Goal: Task Accomplishment & Management: Manage account settings

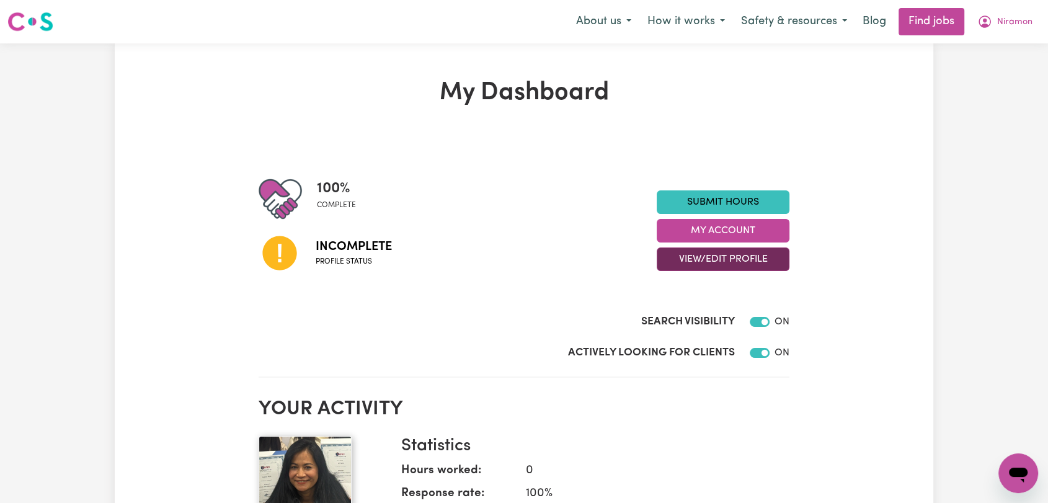
click at [720, 261] on button "View/Edit Profile" at bounding box center [723, 260] width 133 height 24
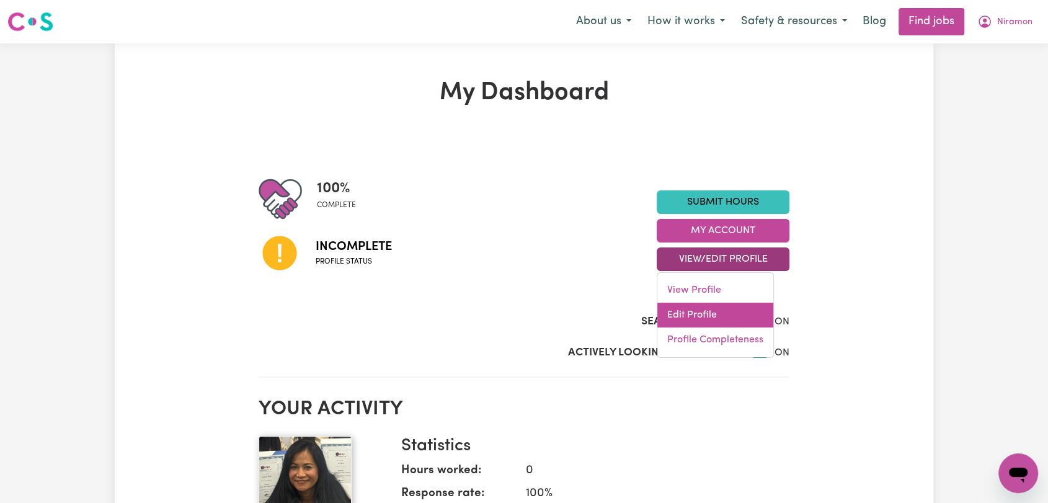
click at [715, 308] on link "Edit Profile" at bounding box center [716, 315] width 116 height 25
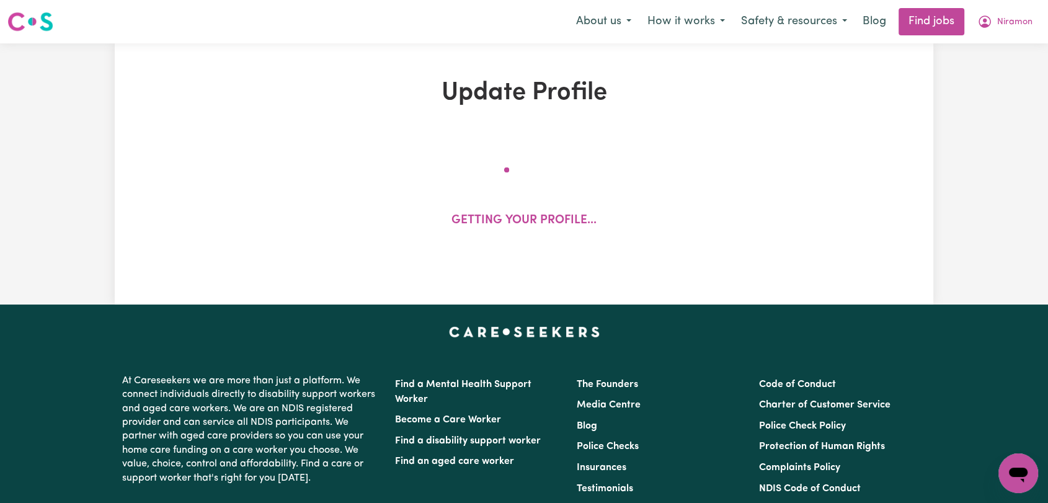
select select "[DEMOGRAPHIC_DATA]"
select select "[DEMOGRAPHIC_DATA] Citizen"
select select "Studying a healthcare related degree or qualification"
select select "50"
select select "60"
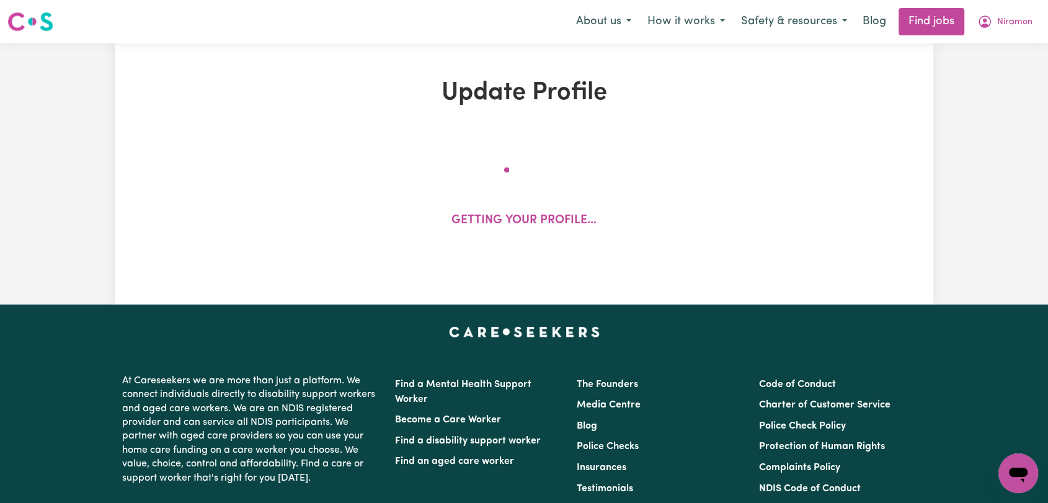
select select "60"
select select "70"
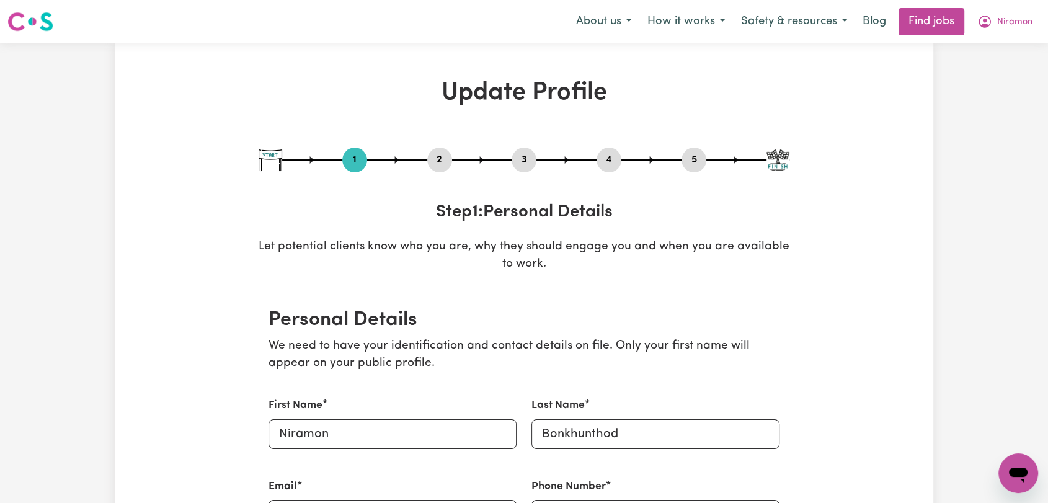
click at [442, 160] on button "2" at bounding box center [439, 160] width 25 height 16
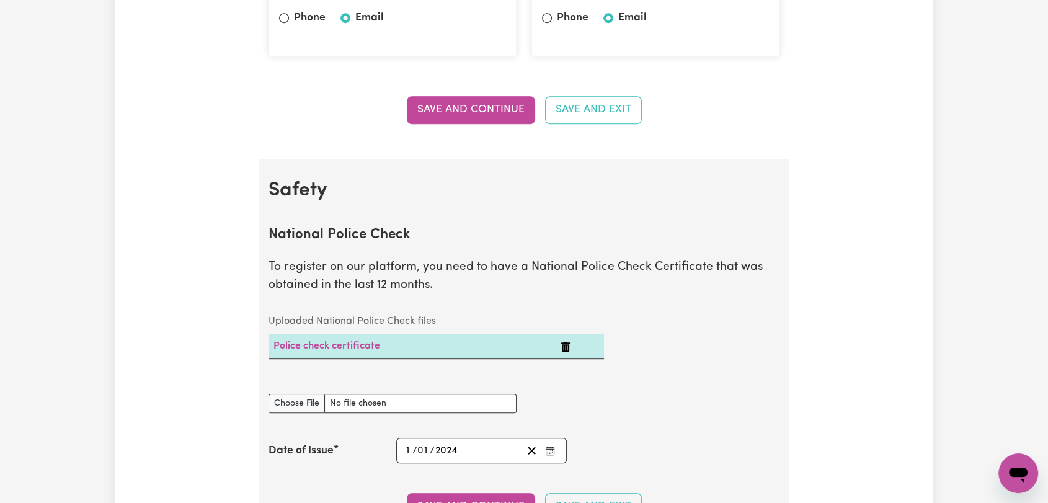
scroll to position [896, 0]
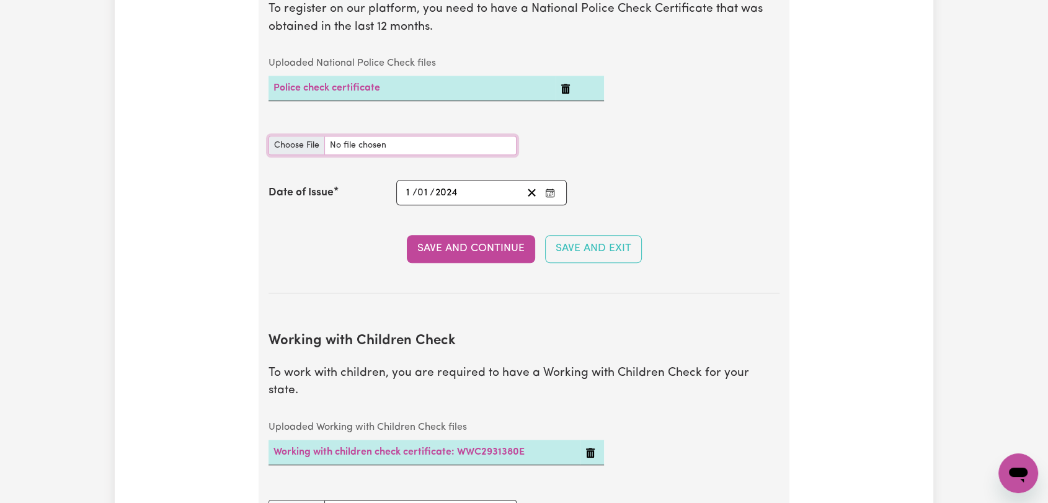
click at [302, 145] on input "National Police Check document" at bounding box center [393, 145] width 248 height 19
type input "C:\fakepath\[PERSON_NAME] - PC -13OCT25--.pdf"
click at [553, 188] on icon "Enter the Date of Issue of your National Police Check" at bounding box center [550, 193] width 10 height 10
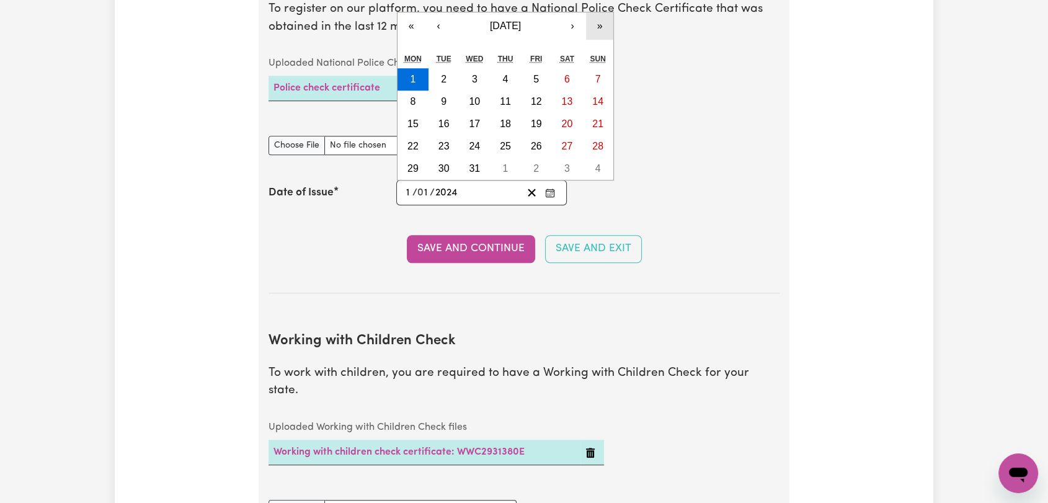
click at [600, 25] on button "»" at bounding box center [599, 25] width 27 height 27
click at [569, 25] on button "›" at bounding box center [572, 25] width 27 height 27
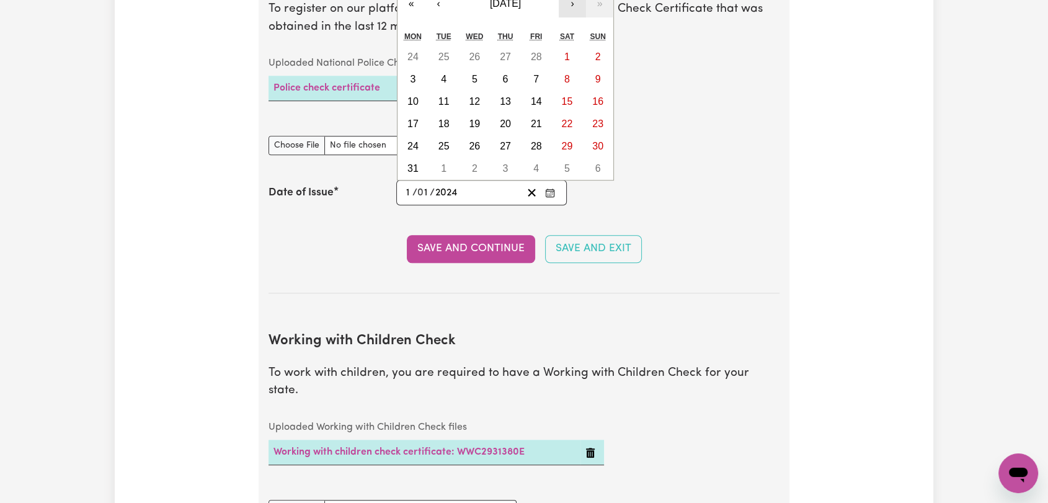
click at [571, 0] on button "›" at bounding box center [572, 3] width 27 height 27
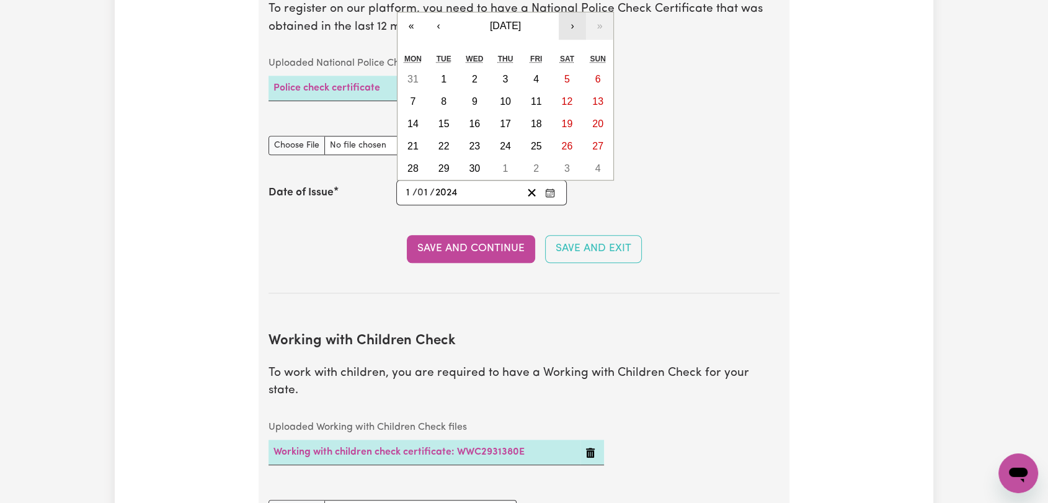
click at [577, 29] on button "›" at bounding box center [572, 25] width 27 height 27
click at [575, 29] on button "›" at bounding box center [572, 25] width 27 height 27
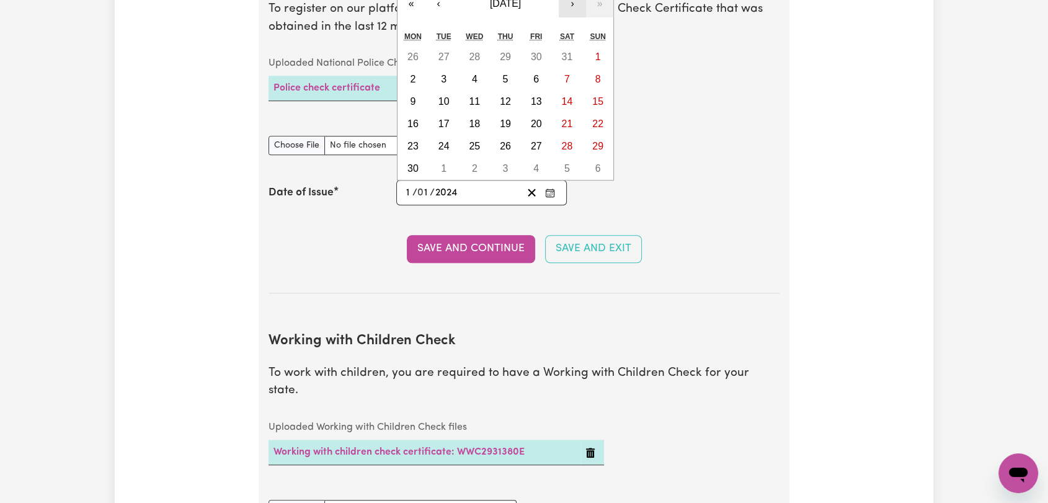
click at [569, 6] on button "›" at bounding box center [572, 3] width 27 height 27
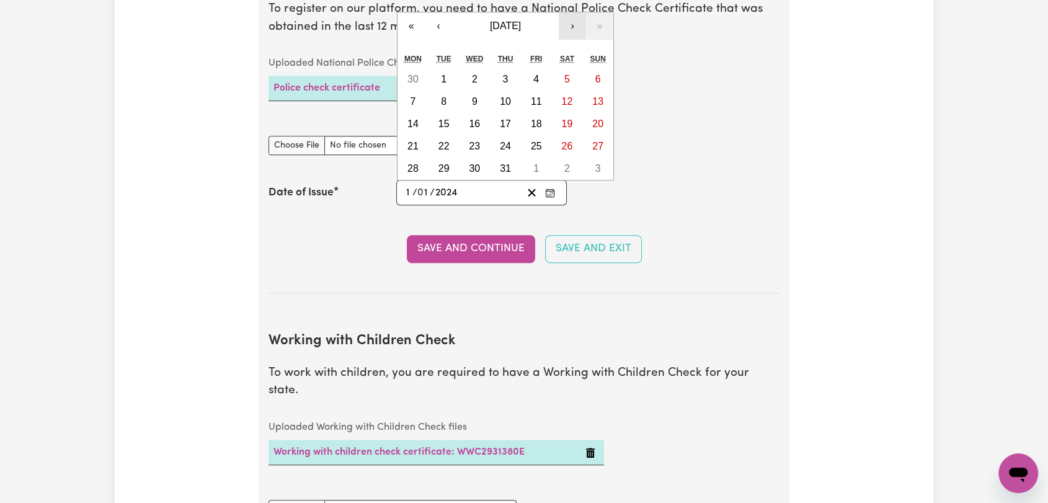
click at [568, 22] on button "›" at bounding box center [572, 25] width 27 height 27
click at [571, 24] on button "›" at bounding box center [572, 25] width 27 height 27
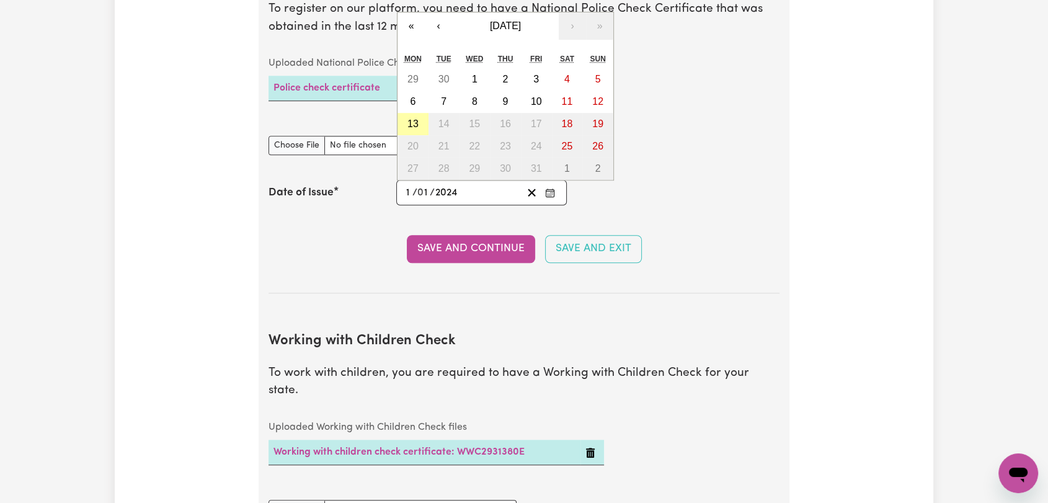
click at [417, 122] on abbr "13" at bounding box center [413, 123] width 11 height 11
type input "[DATE]"
type input "13"
type input "10"
type input "2025"
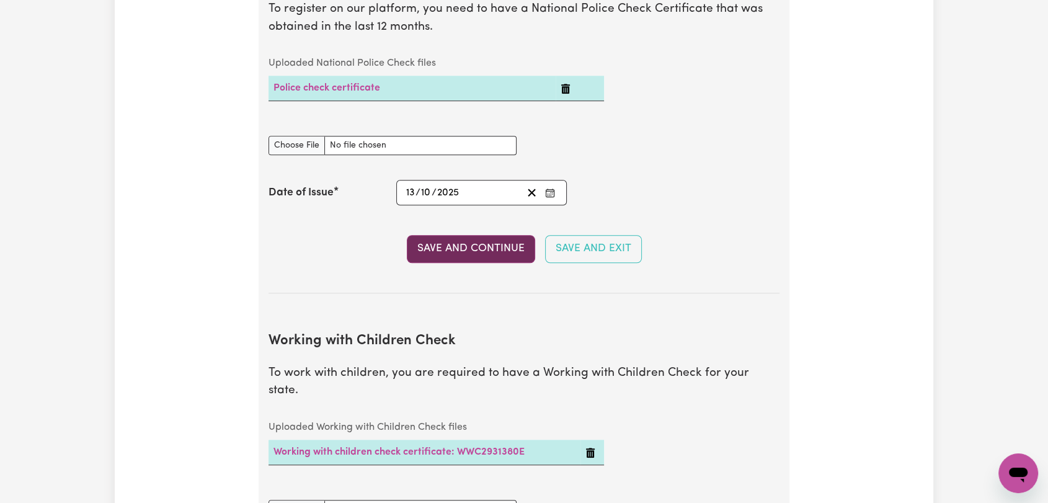
click at [454, 253] on button "Save and Continue" at bounding box center [471, 248] width 128 height 27
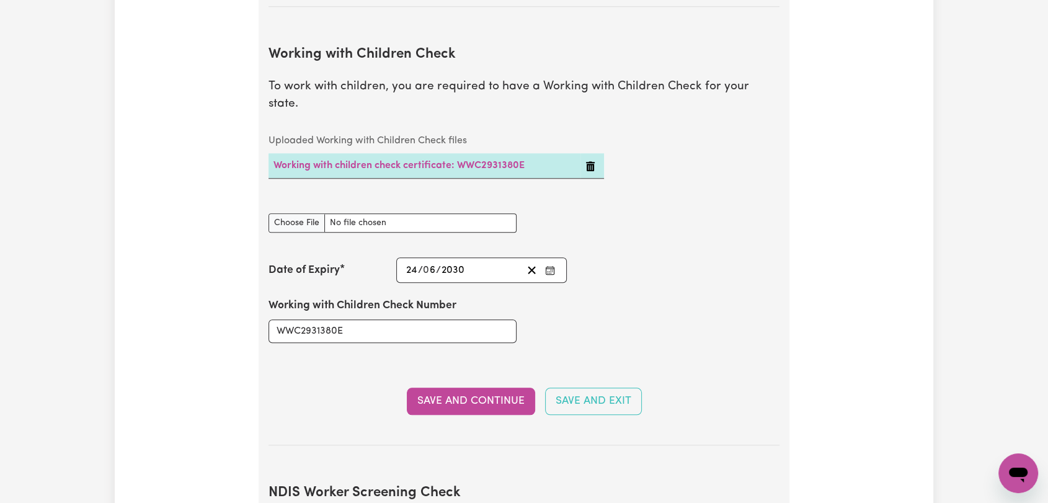
scroll to position [1233, 0]
